Goal: Find specific page/section: Find specific page/section

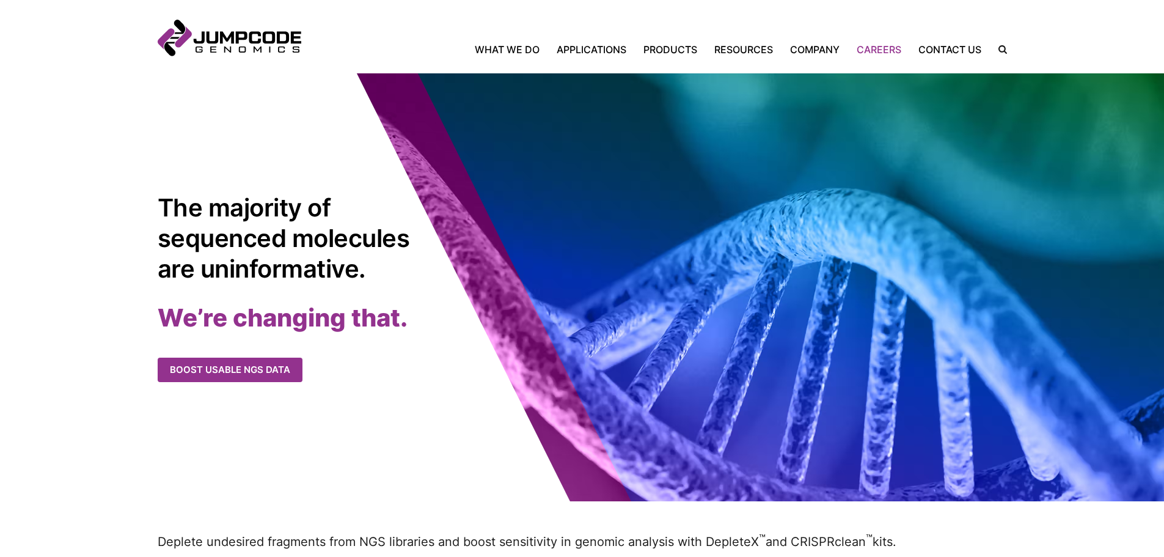
click at [886, 54] on link "Careers" at bounding box center [879, 49] width 62 height 15
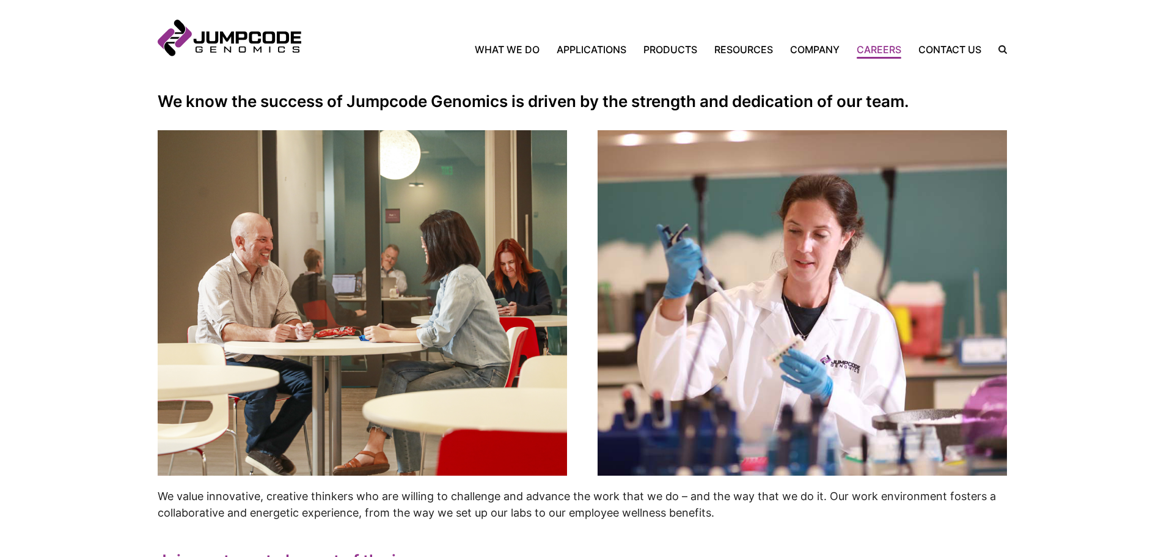
scroll to position [489, 0]
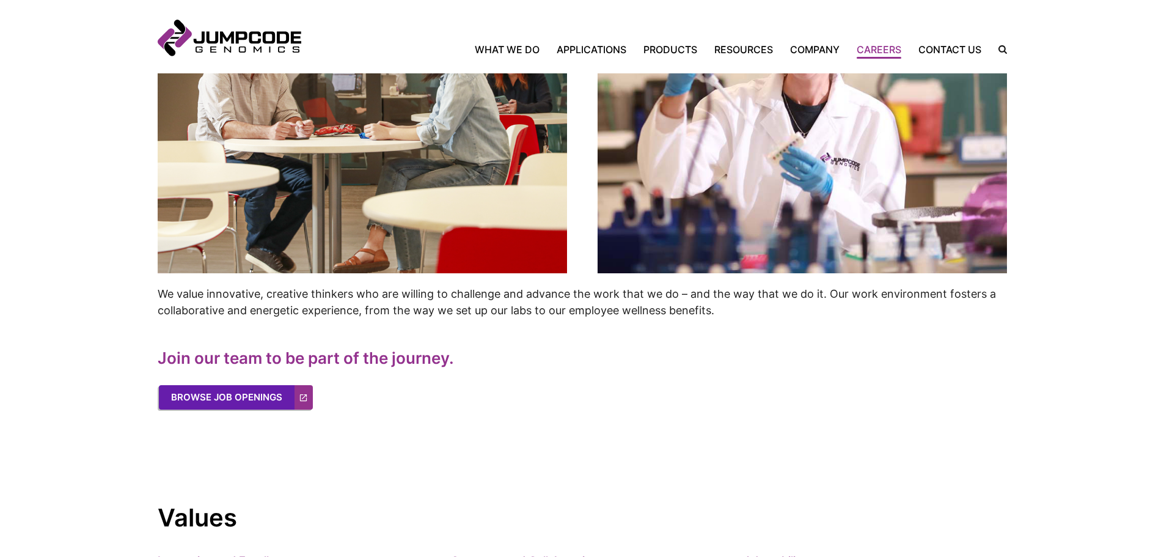
click at [244, 397] on link "Browse Job Openings" at bounding box center [236, 397] width 154 height 24
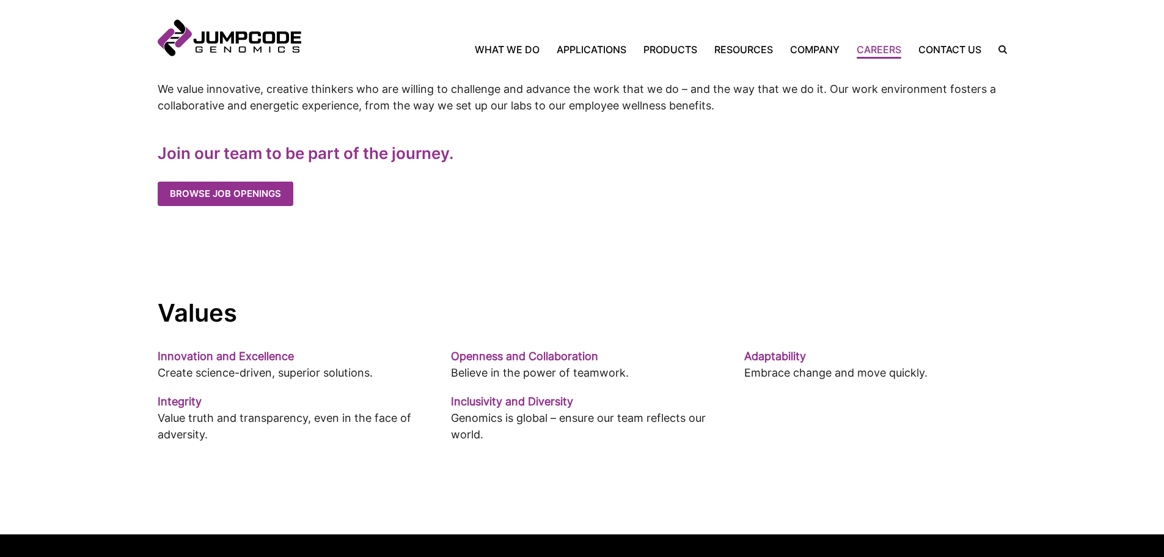
scroll to position [672, 0]
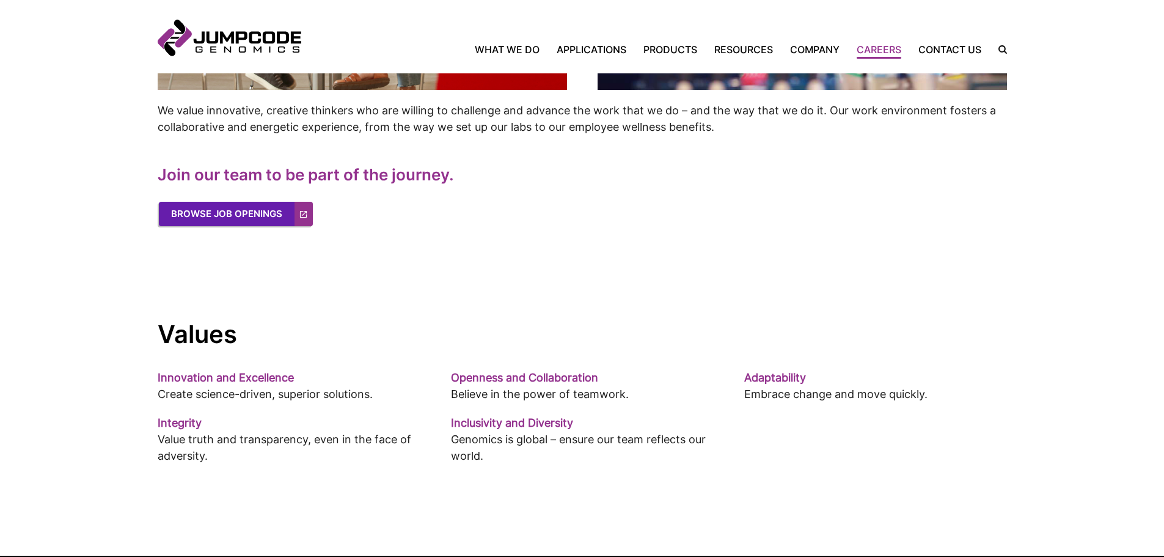
click at [265, 208] on link "Browse Job Openings" at bounding box center [236, 214] width 154 height 24
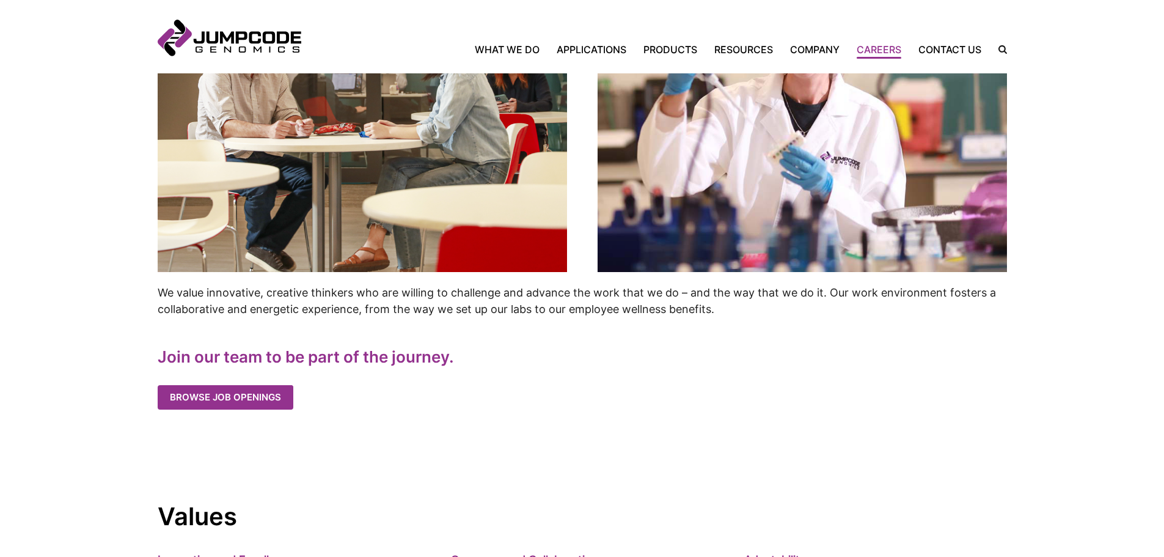
scroll to position [489, 0]
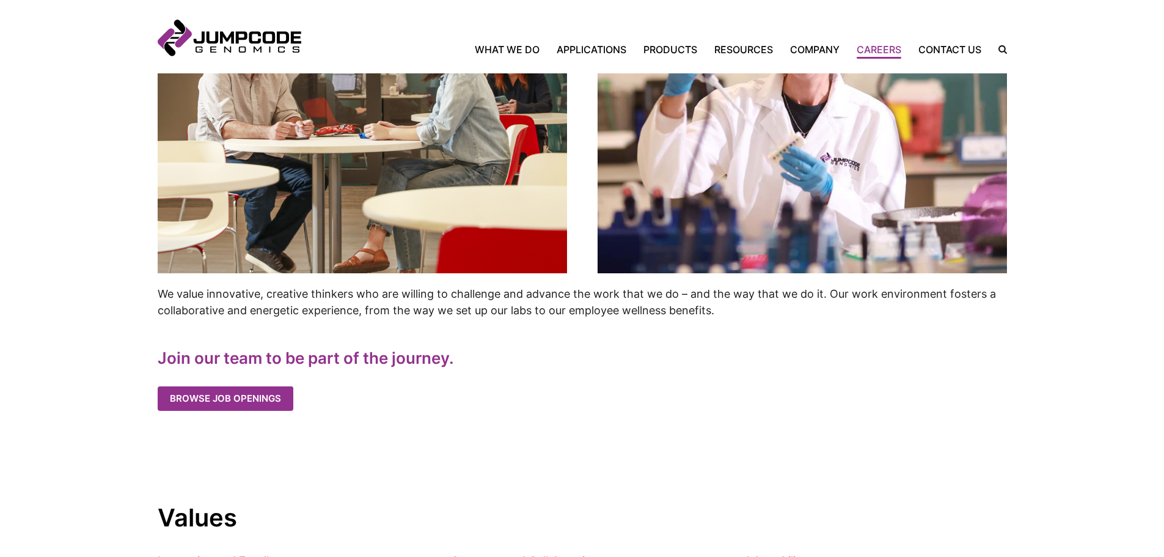
click at [864, 405] on cta-box-actions "Browse Job Openings" at bounding box center [583, 398] width 850 height 24
click at [260, 399] on link "Browse Job Openings" at bounding box center [236, 397] width 154 height 24
click at [982, 347] on inner-wrap "We know the success of Jumpcode Genomics is driven by the strength and dedicati…" at bounding box center [583, 104] width 850 height 612
